Goal: Find contact information: Find contact information

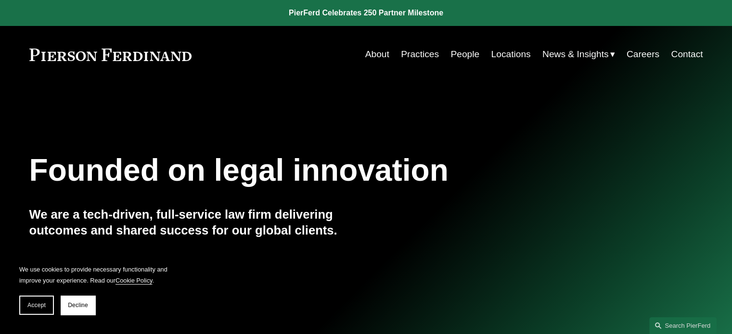
click at [513, 55] on link "Locations" at bounding box center [510, 54] width 39 height 18
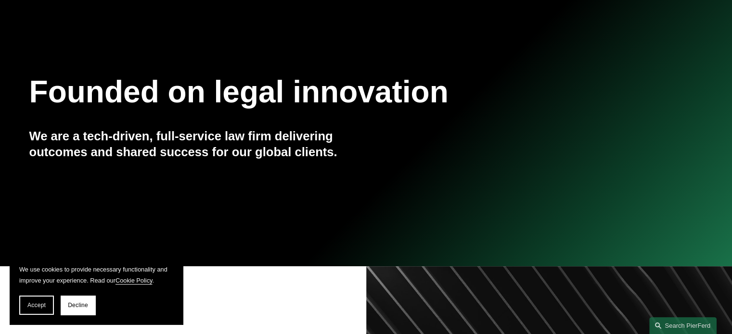
scroll to position [241, 0]
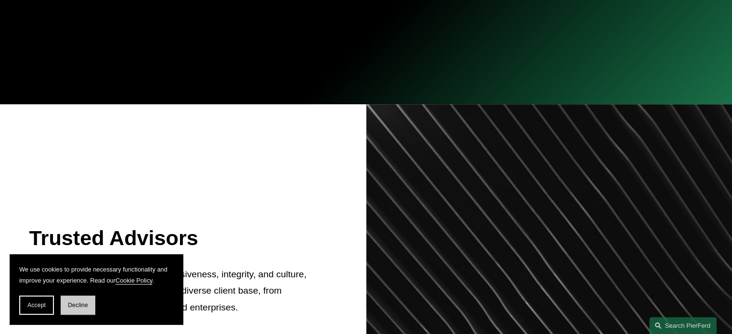
click at [75, 309] on button "Decline" at bounding box center [78, 305] width 35 height 19
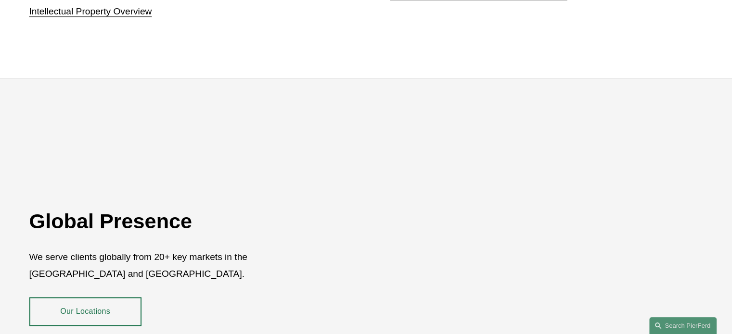
scroll to position [1778, 0]
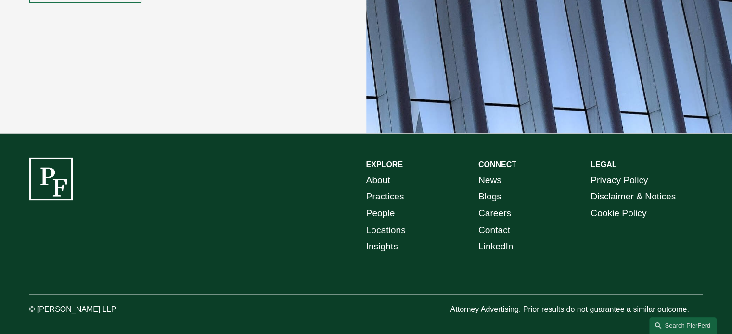
click at [501, 222] on link "Contact" at bounding box center [494, 230] width 32 height 17
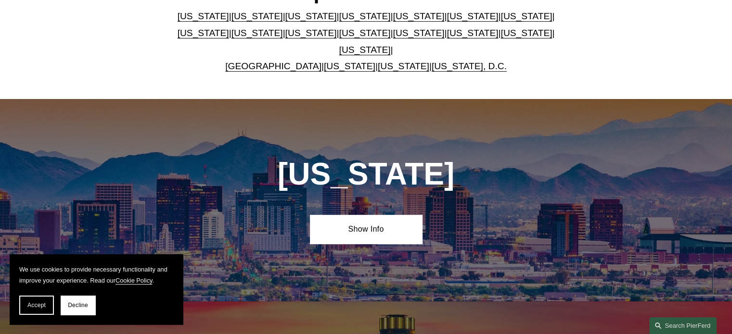
scroll to position [433, 0]
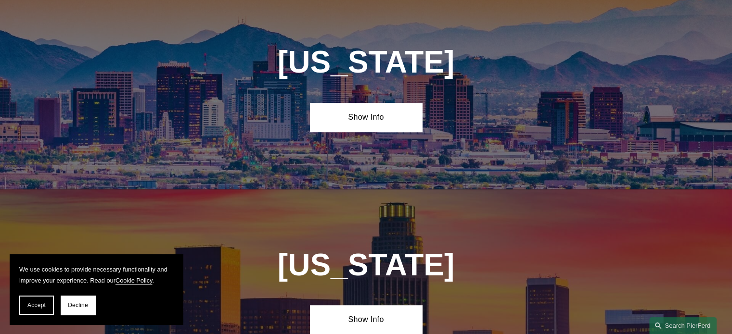
click at [74, 311] on button "Decline" at bounding box center [78, 305] width 35 height 19
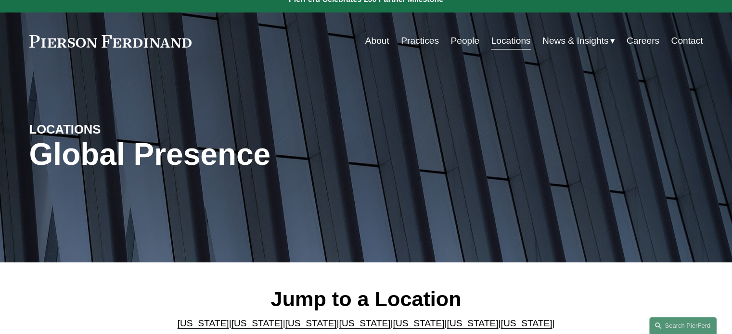
scroll to position [0, 0]
